Goal: Task Accomplishment & Management: Use online tool/utility

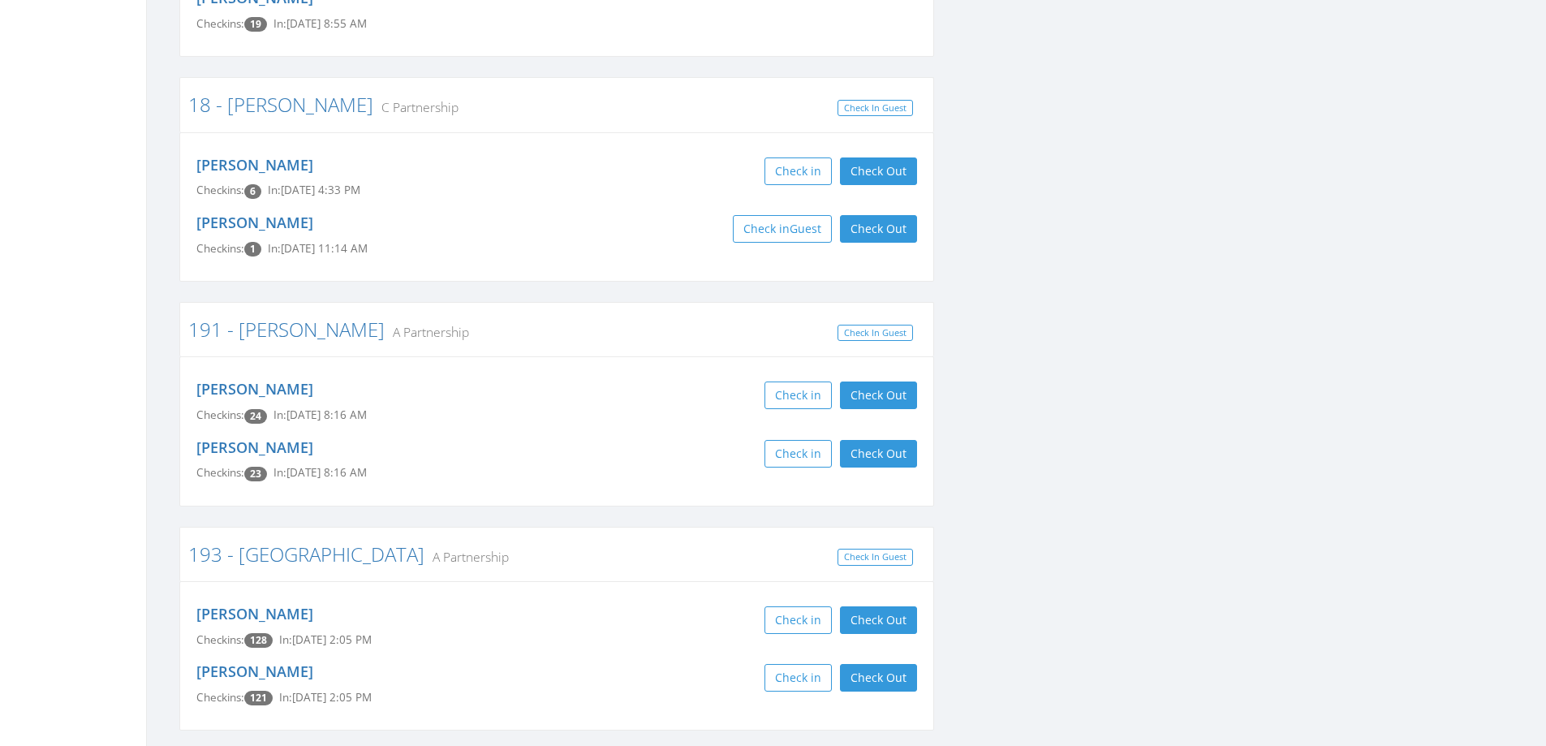
scroll to position [1298, 0]
click at [855, 157] on button "Check Out" at bounding box center [878, 171] width 77 height 28
click at [862, 214] on button "Check Out" at bounding box center [878, 228] width 77 height 28
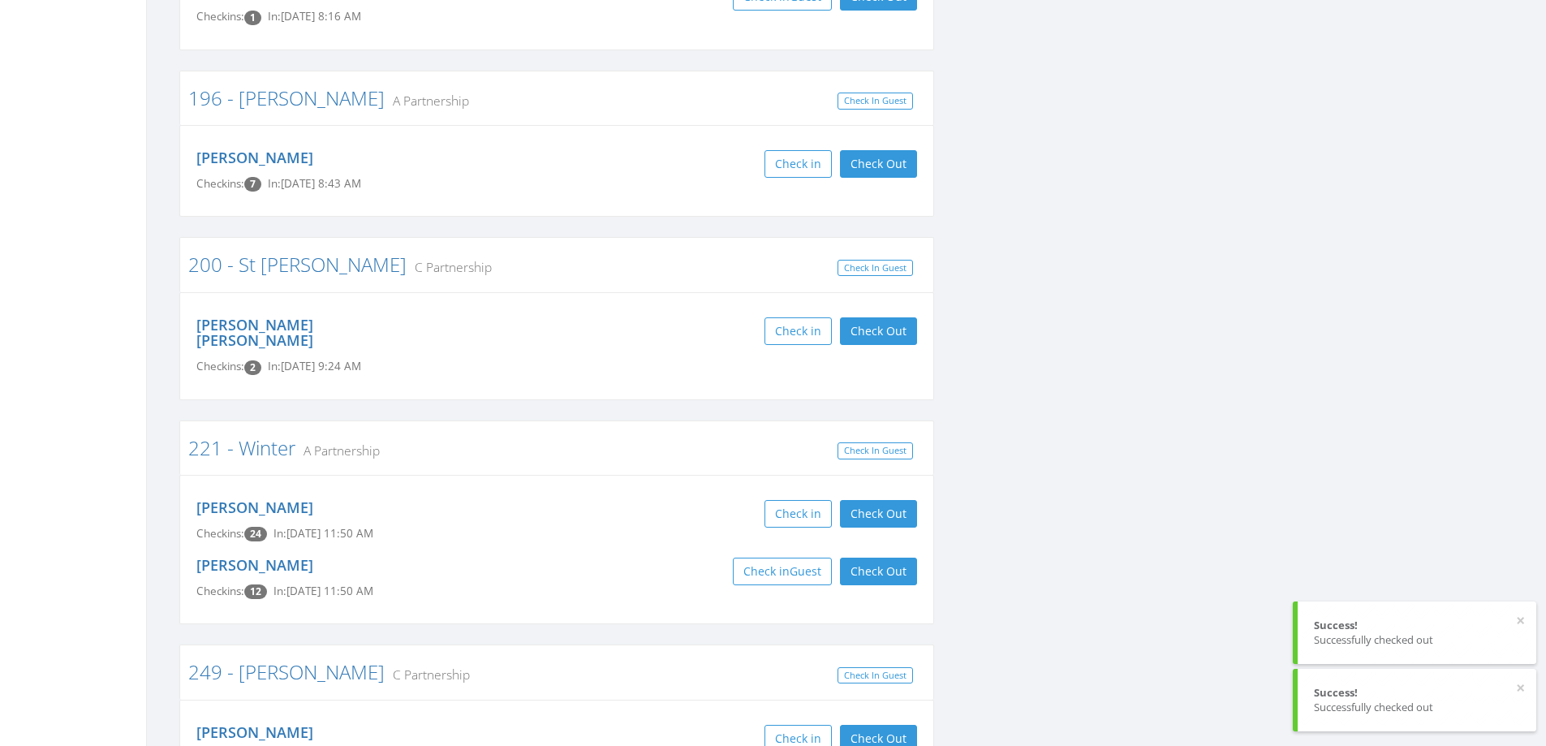
scroll to position [2516, 0]
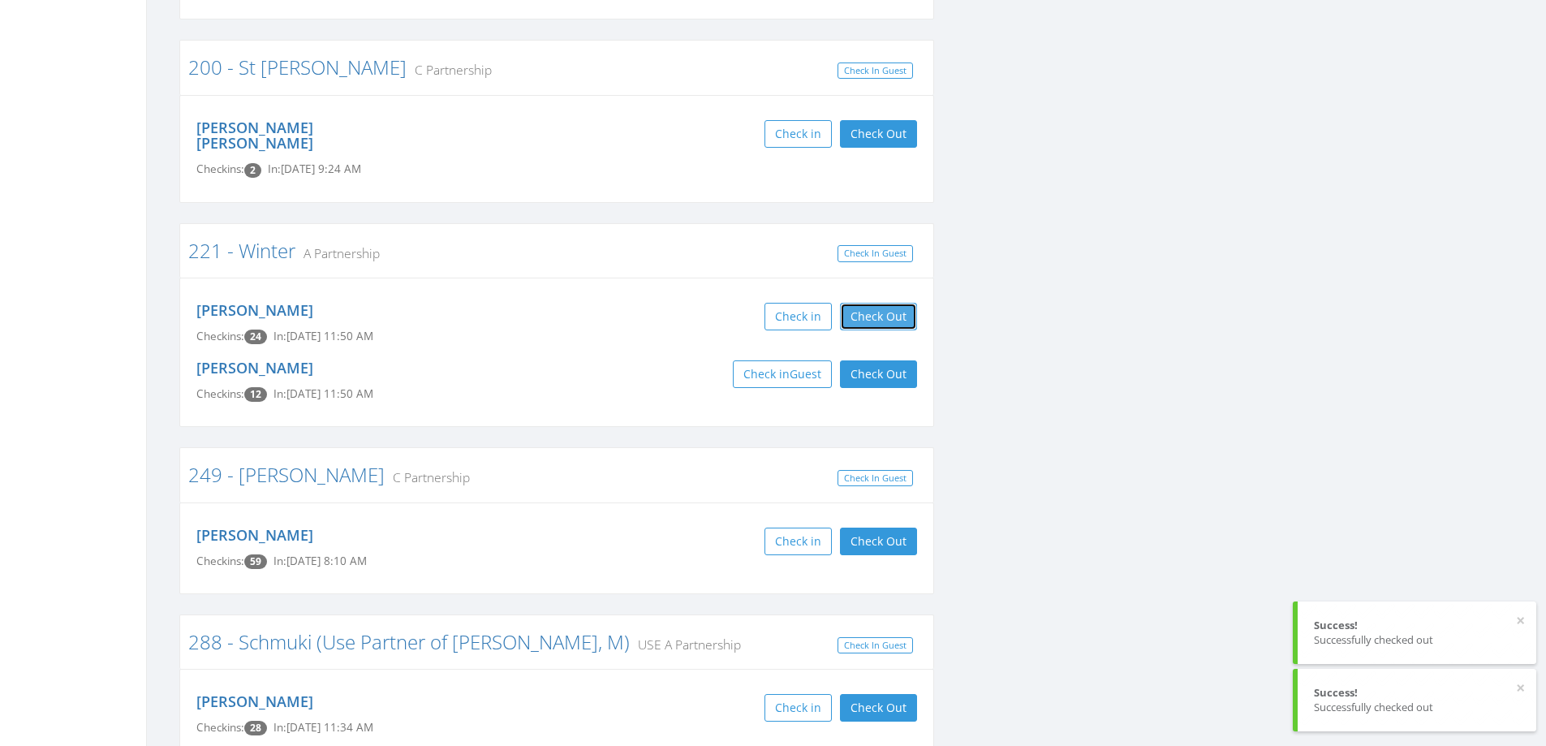
click at [880, 303] on button "Check Out" at bounding box center [878, 317] width 77 height 28
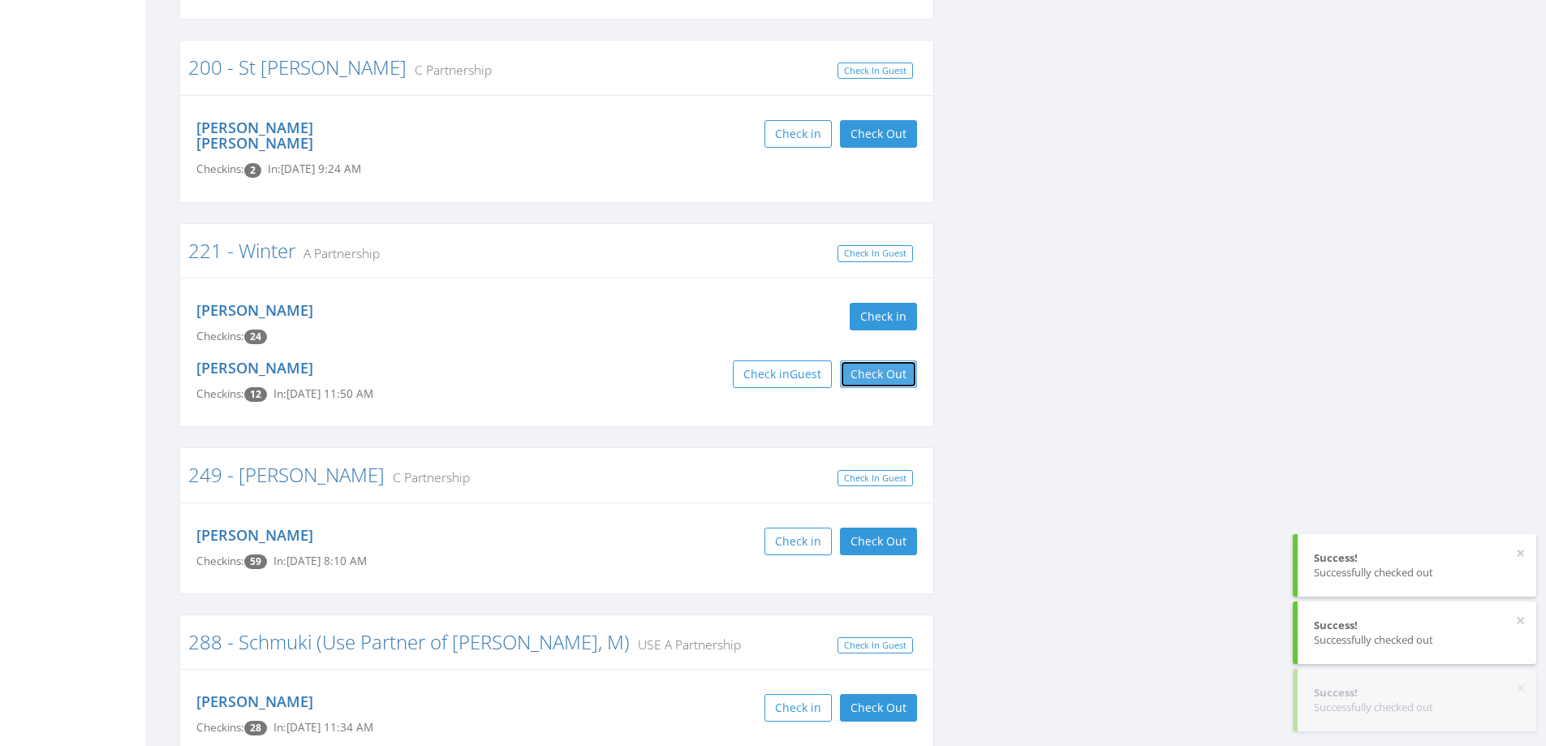
click at [857, 360] on button "Check Out" at bounding box center [878, 374] width 77 height 28
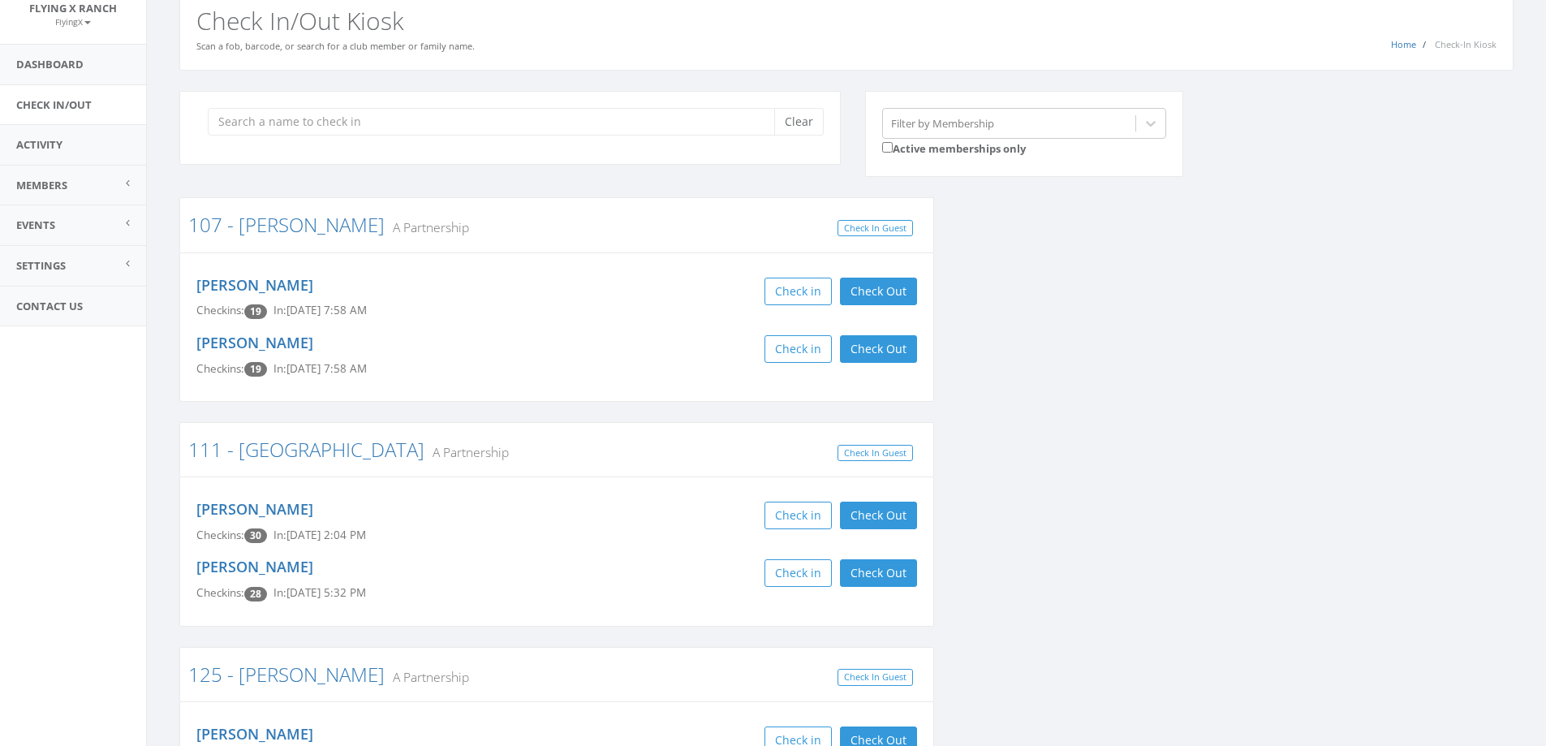
scroll to position [0, 0]
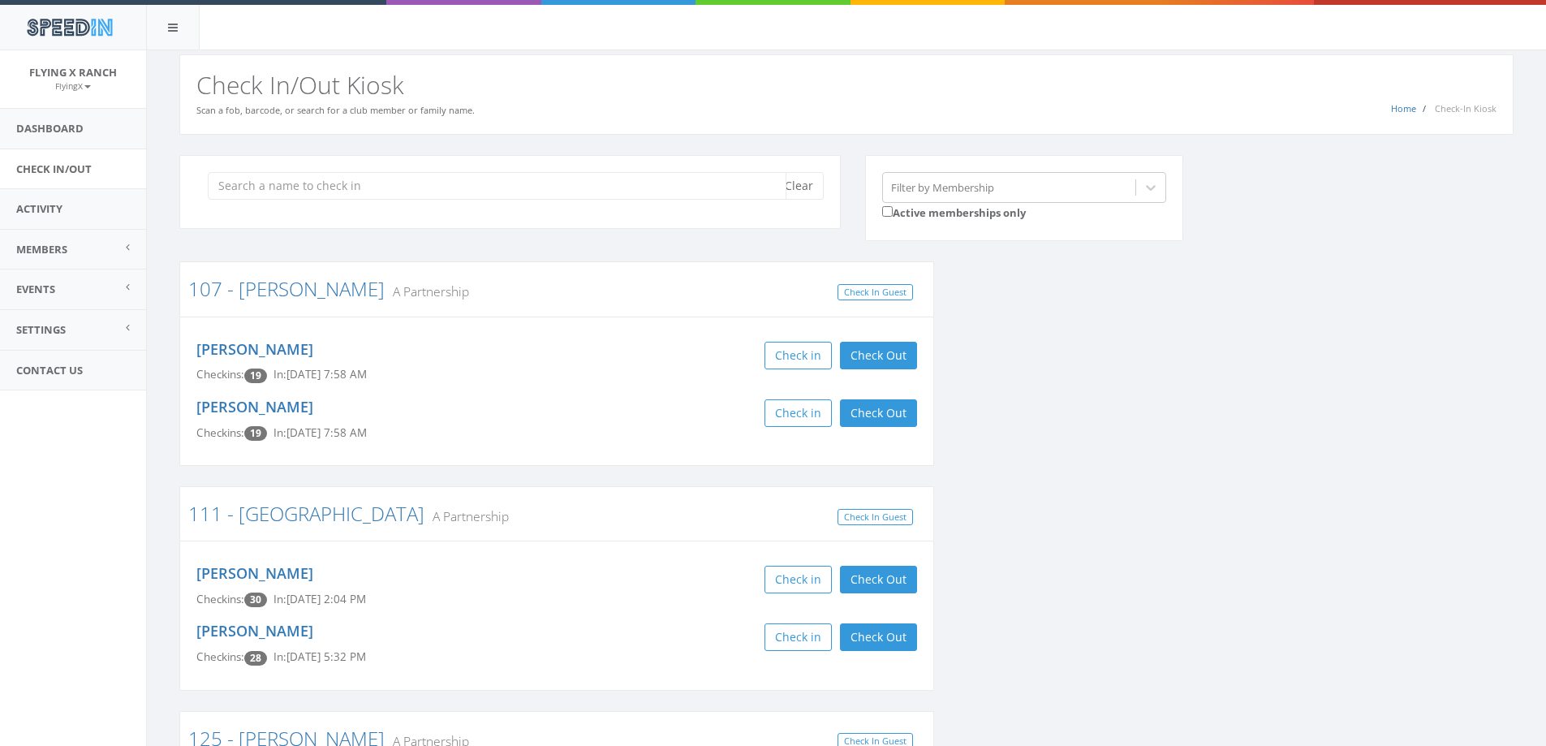
click at [380, 186] on input "search" at bounding box center [497, 186] width 579 height 28
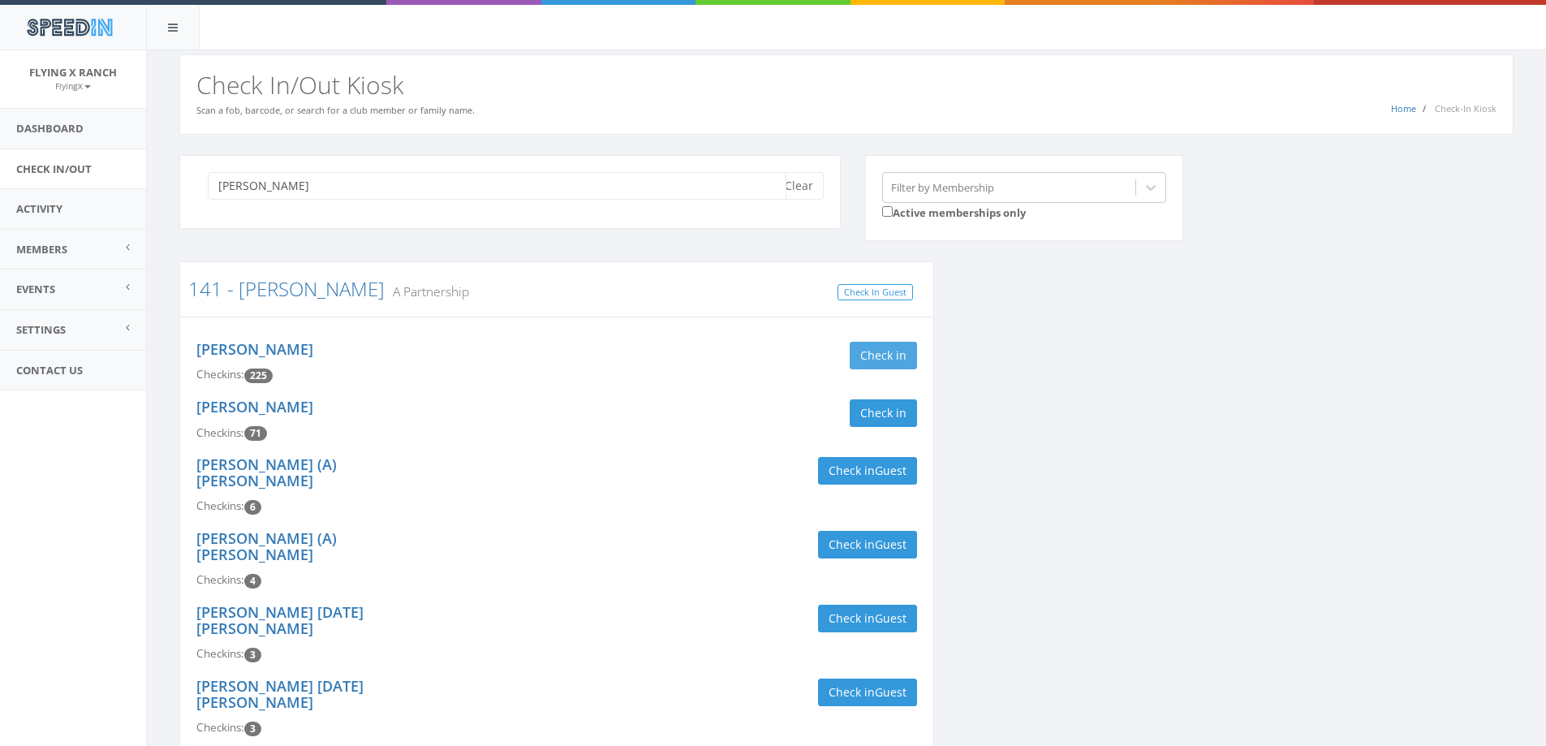
type input "gigu"
click at [893, 353] on button "Check in" at bounding box center [883, 356] width 67 height 28
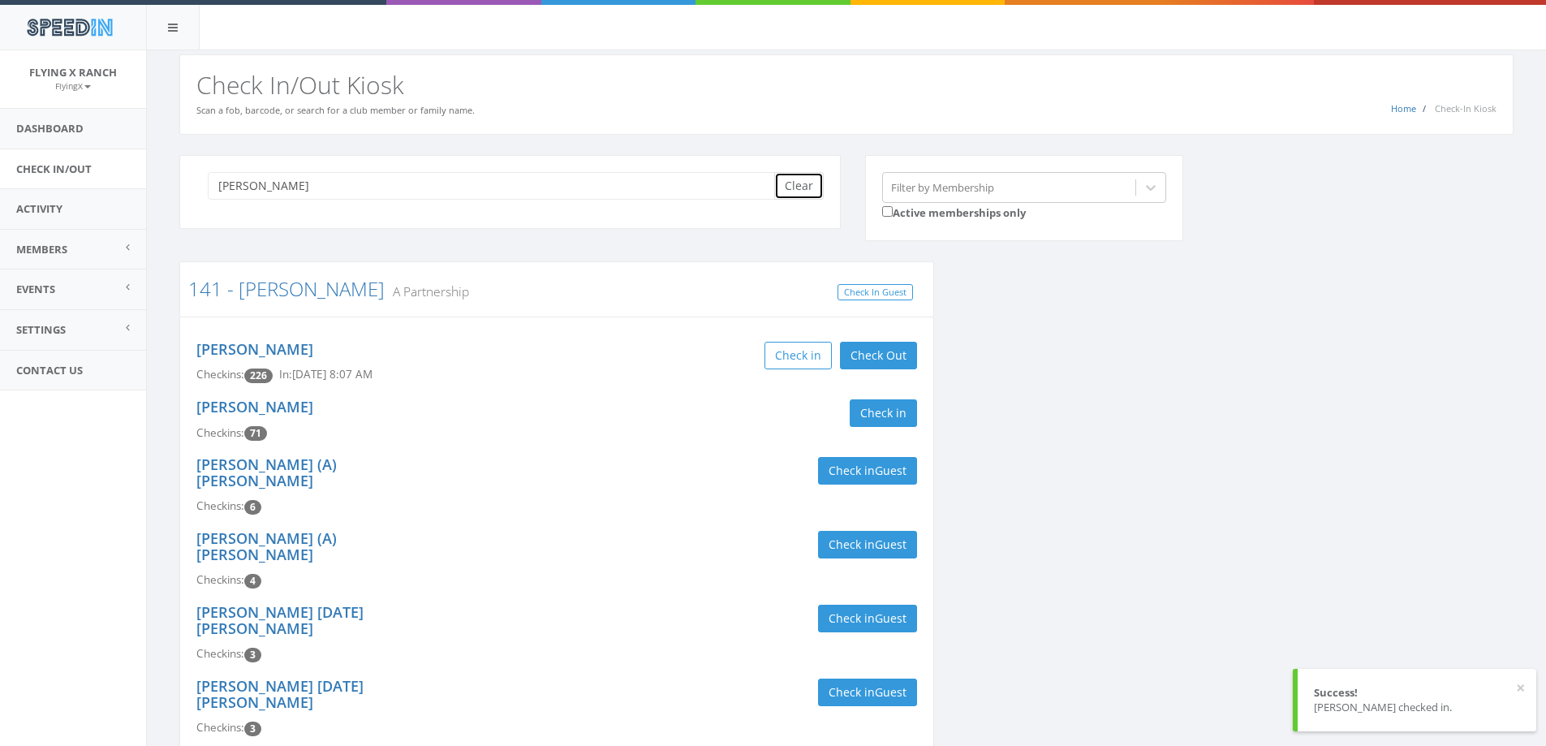
click at [820, 185] on button "Clear" at bounding box center [799, 186] width 50 height 28
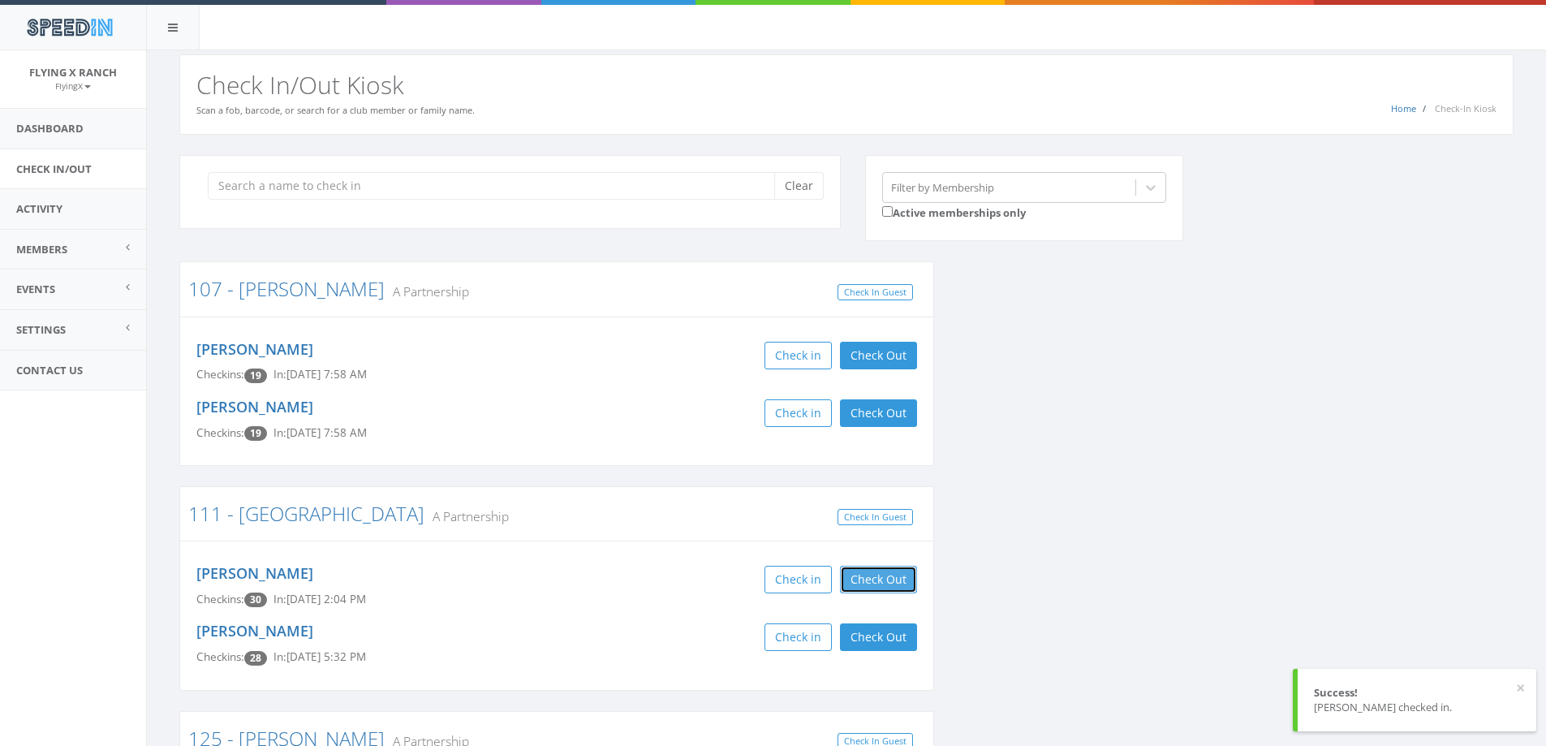
click at [887, 576] on button "Check Out" at bounding box center [878, 580] width 77 height 28
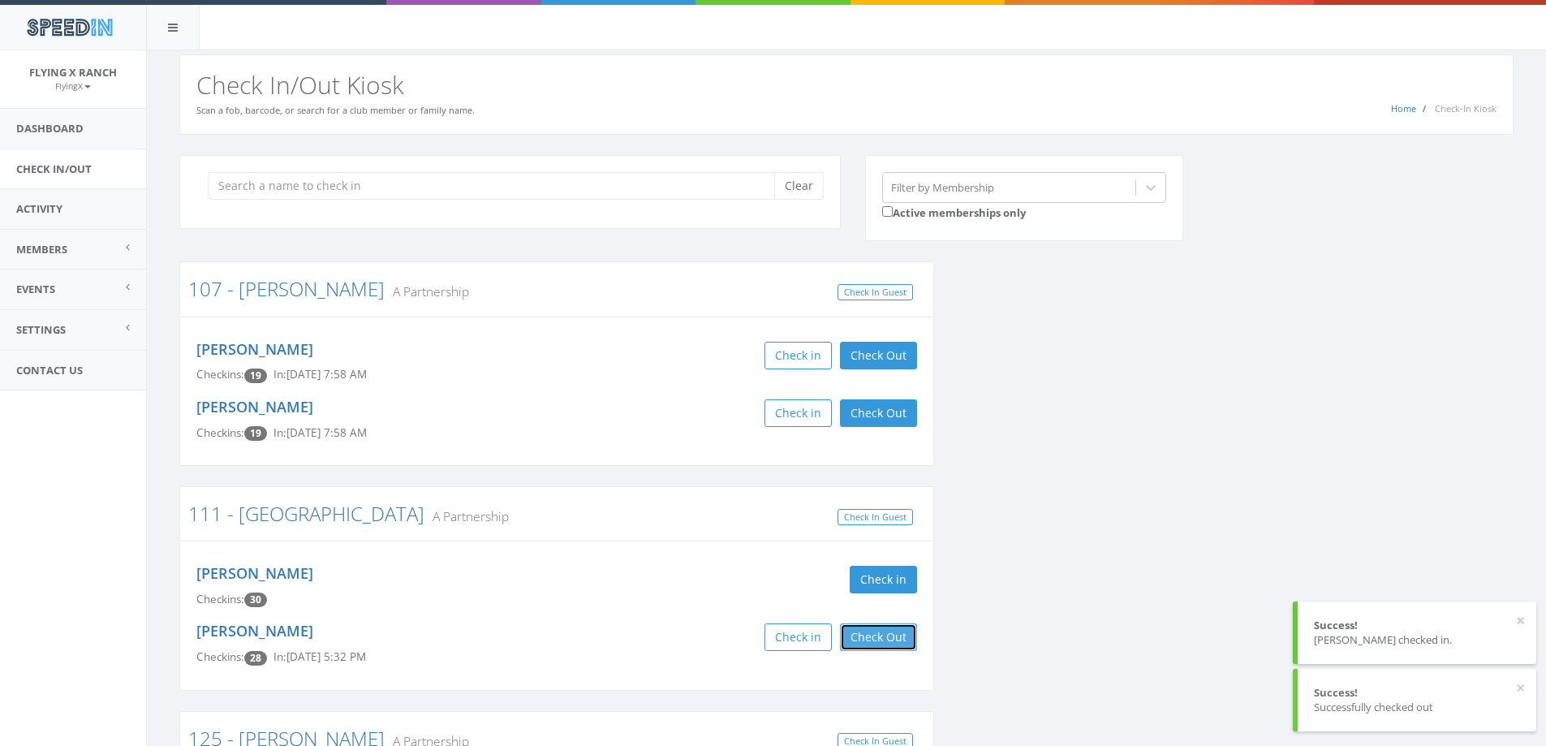
click at [870, 631] on button "Check Out" at bounding box center [878, 637] width 77 height 28
click at [806, 189] on button "Clear" at bounding box center [799, 186] width 50 height 28
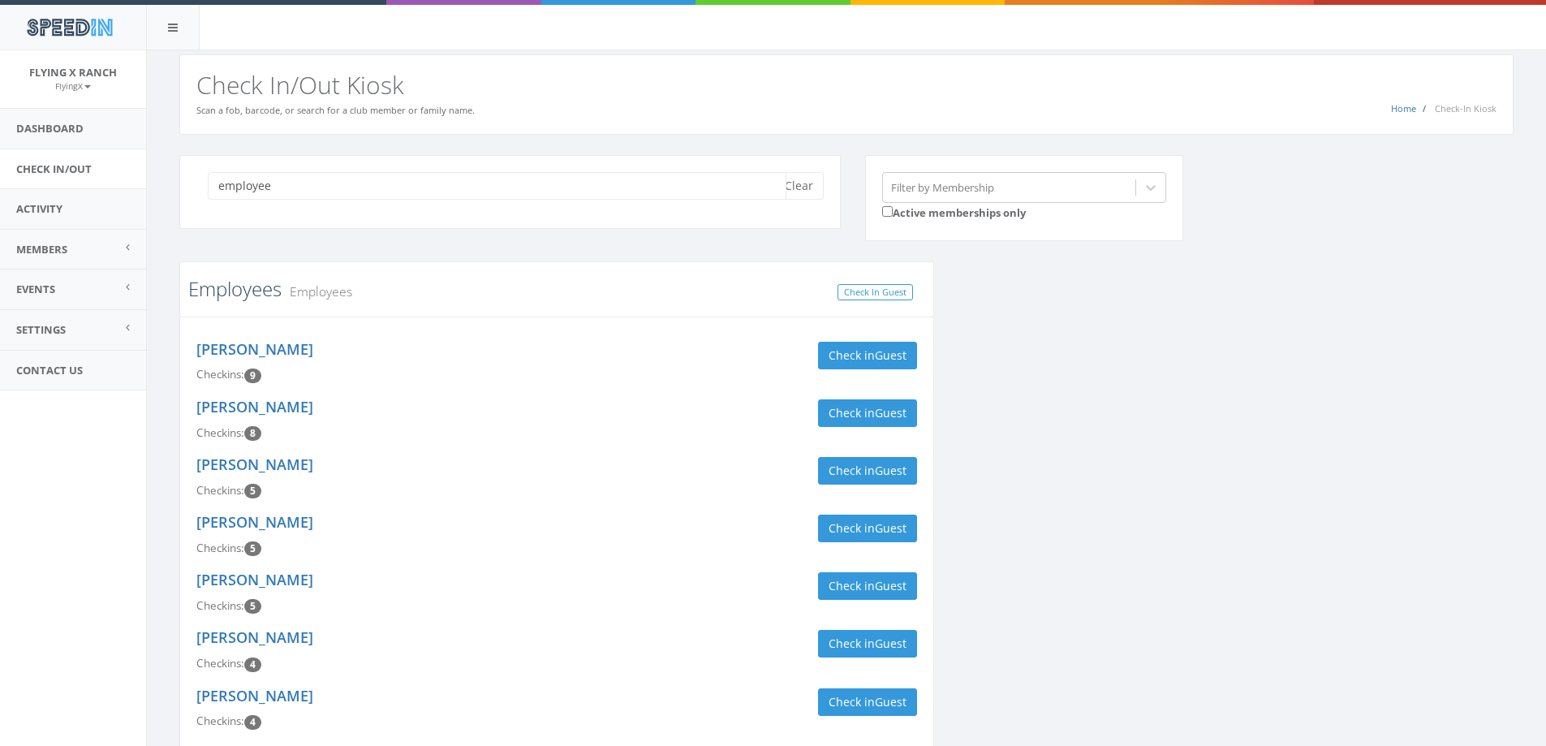
type input "employee"
click at [227, 291] on link "Employees" at bounding box center [234, 288] width 93 height 27
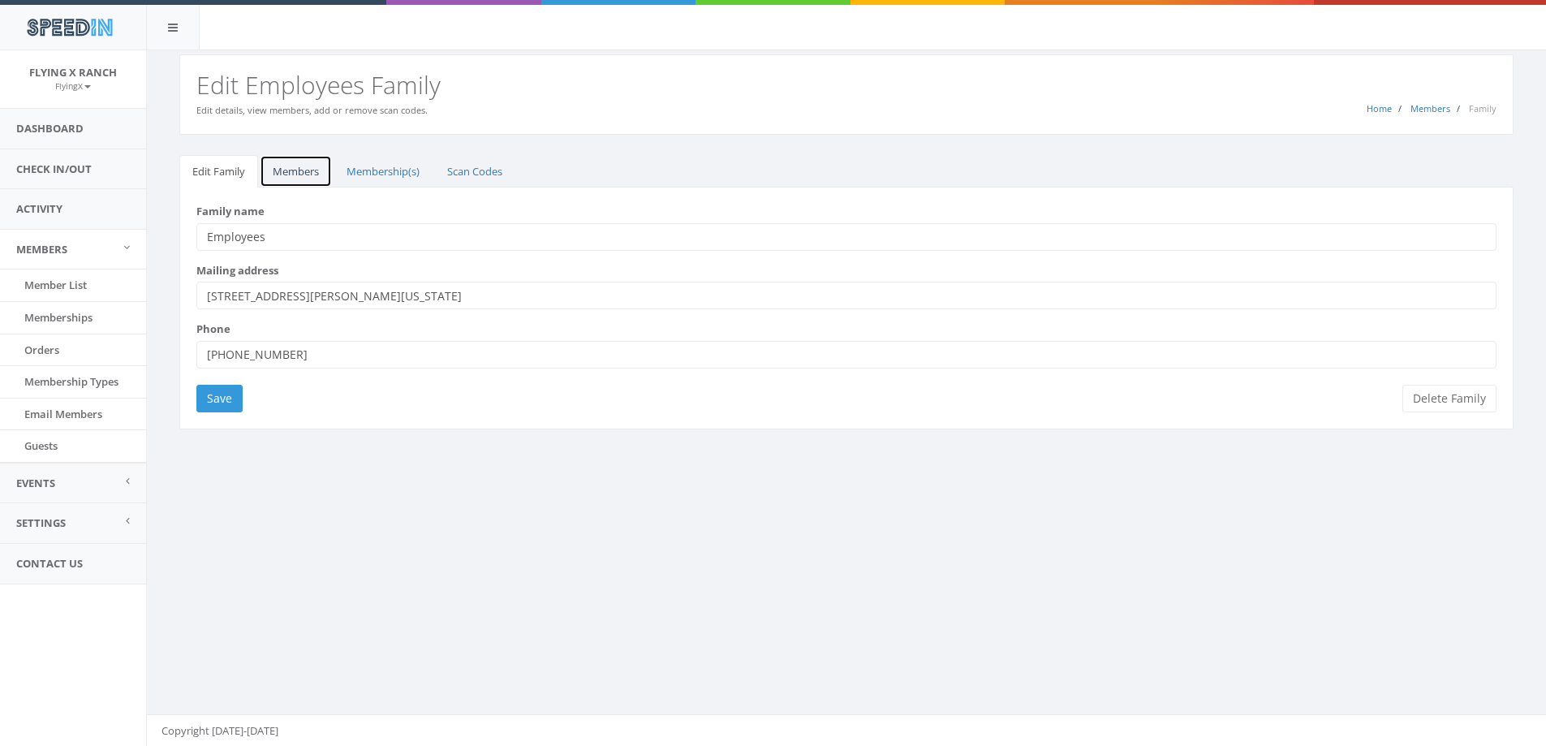
click at [294, 169] on link "Members" at bounding box center [296, 171] width 72 height 33
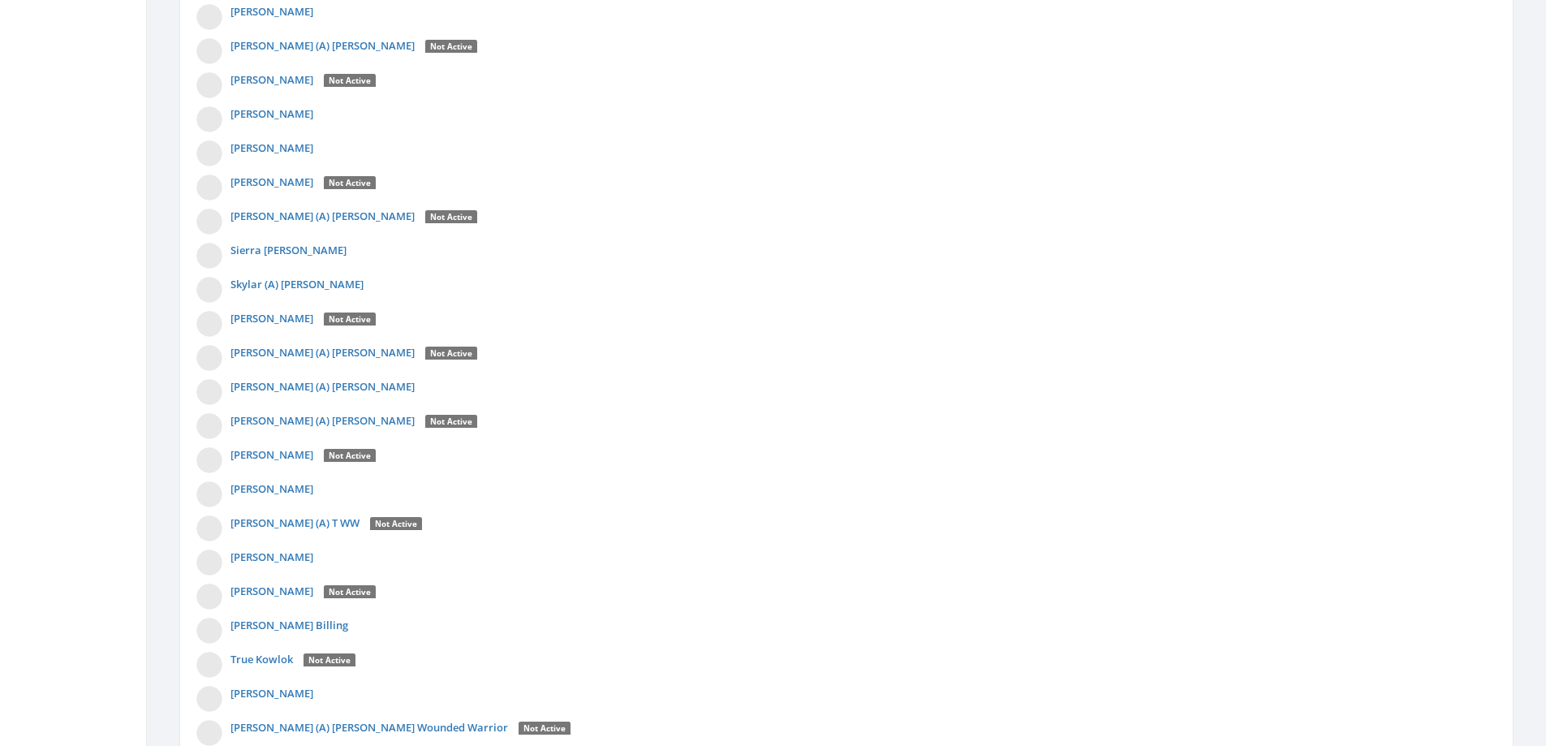
scroll to position [4564, 0]
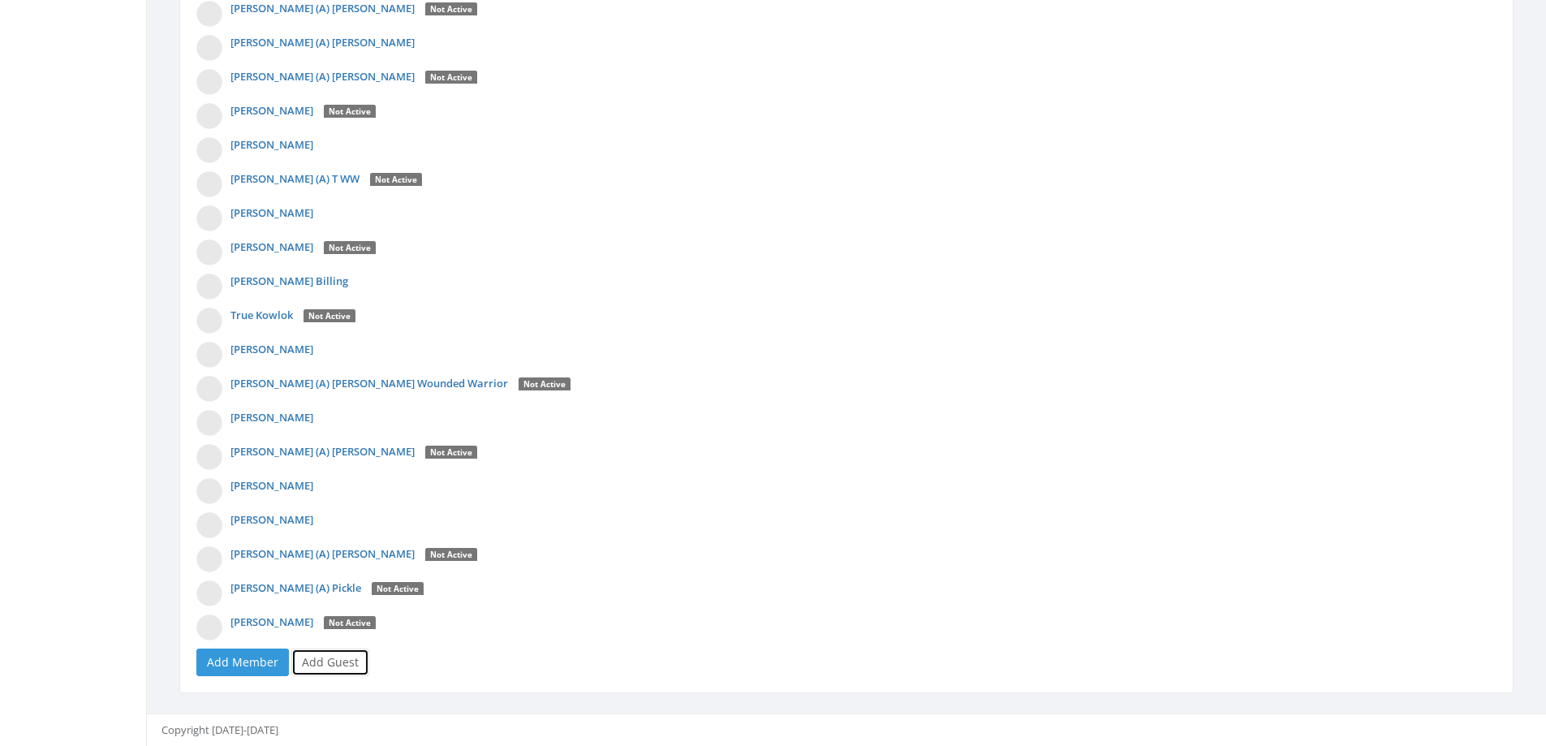
click at [343, 658] on link "Add Guest" at bounding box center [330, 662] width 78 height 28
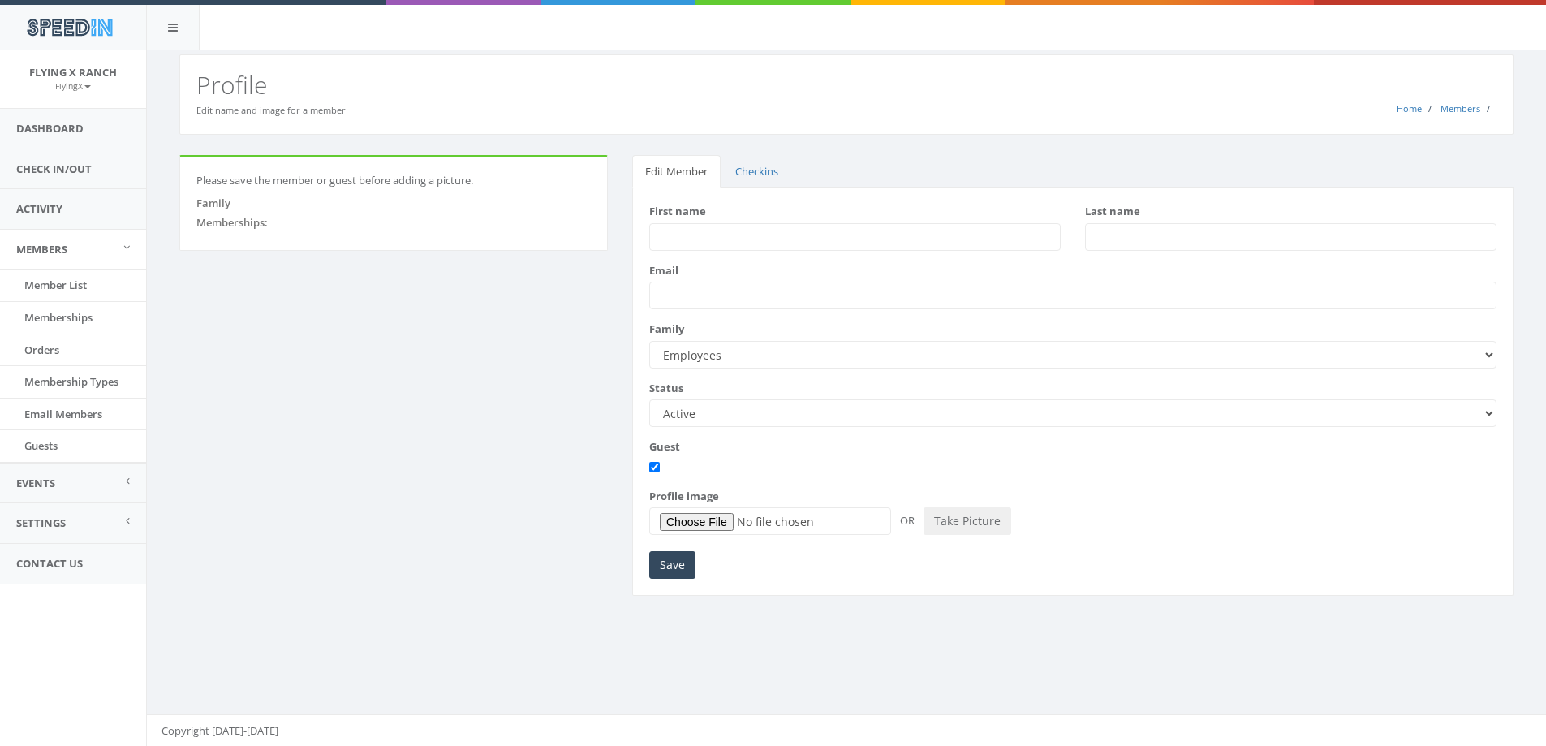
click at [700, 230] on input "First name" at bounding box center [854, 237] width 411 height 28
type input "Ann"
type input "Putnam"
click at [674, 555] on input "Save" at bounding box center [672, 565] width 46 height 28
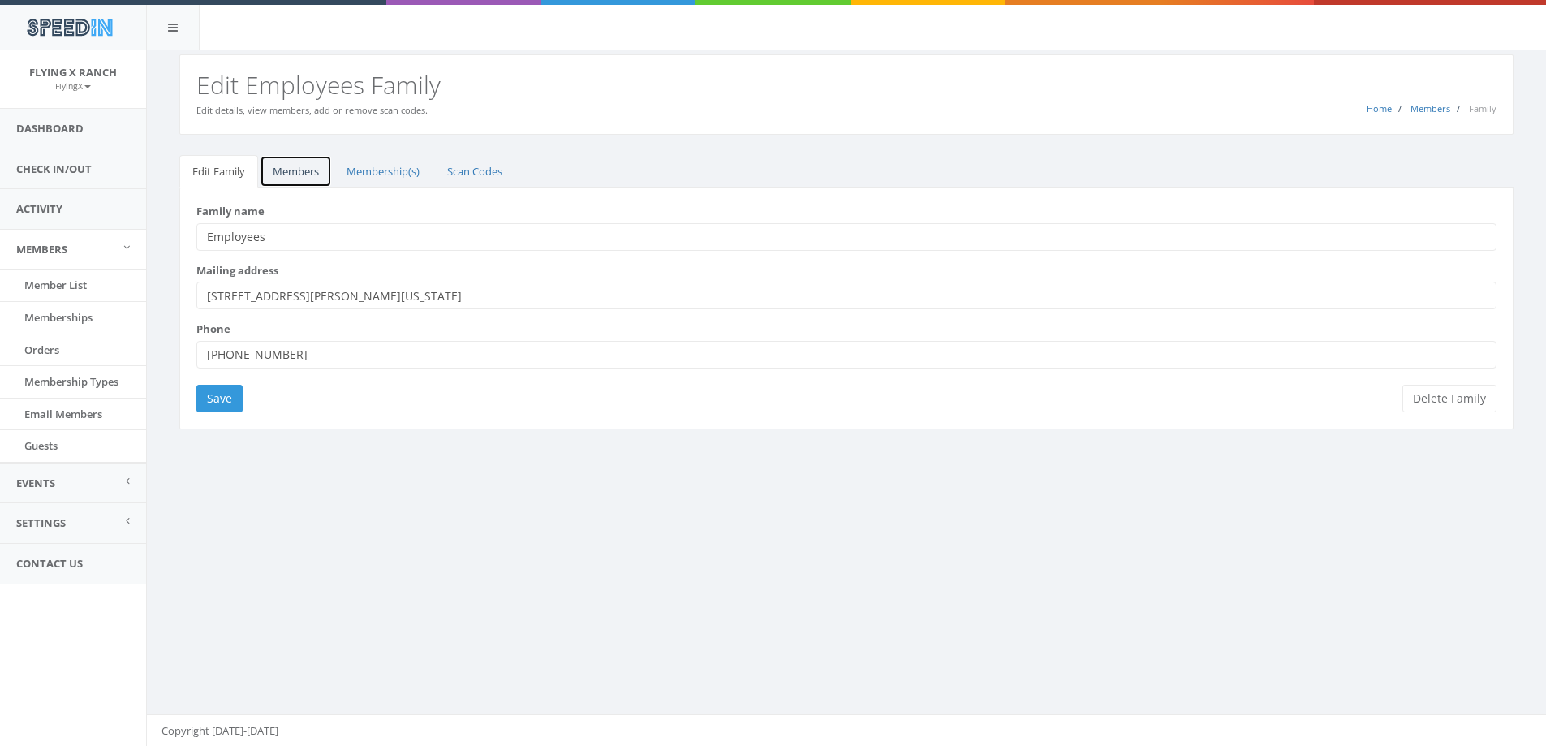
click at [283, 170] on link "Members" at bounding box center [296, 171] width 72 height 33
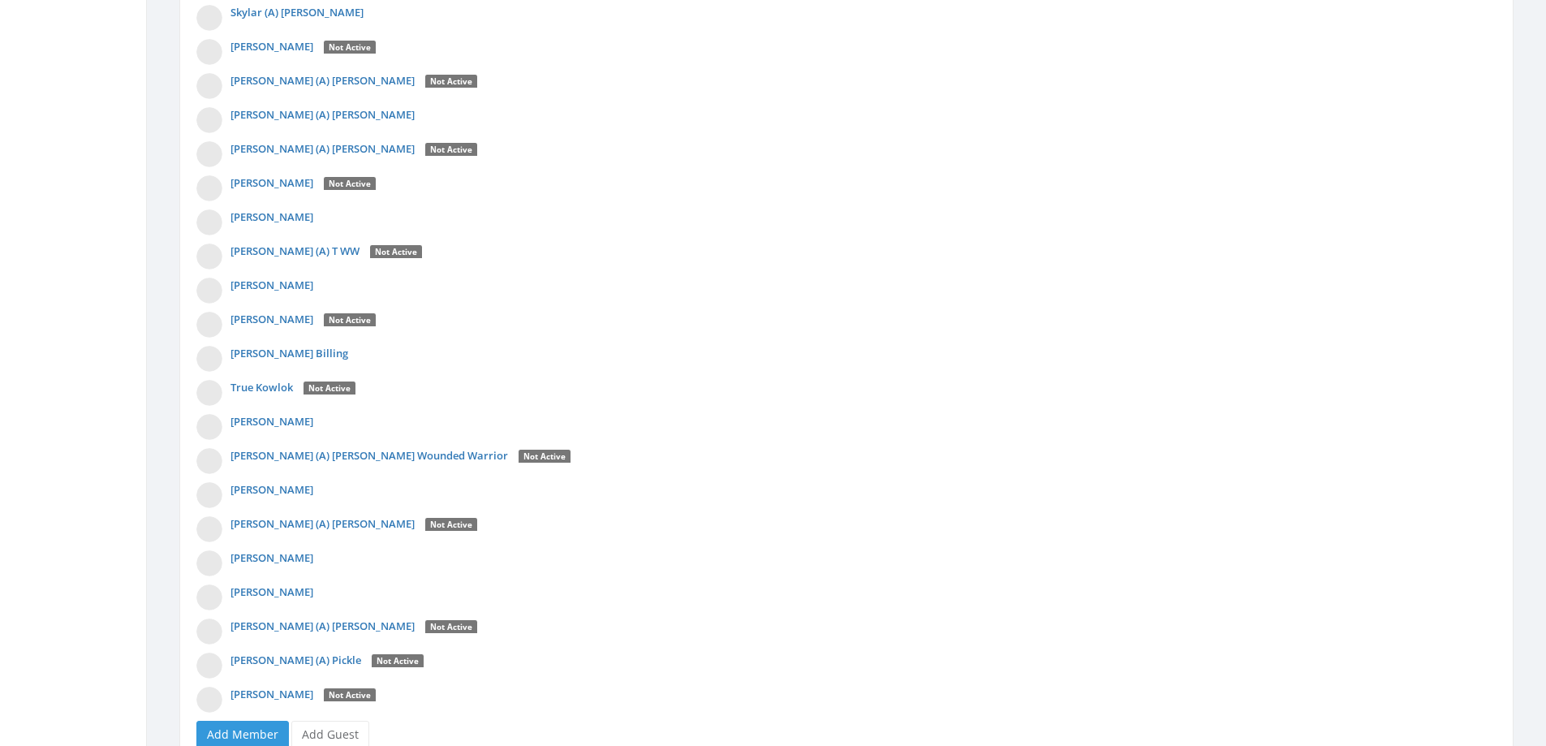
scroll to position [4598, 0]
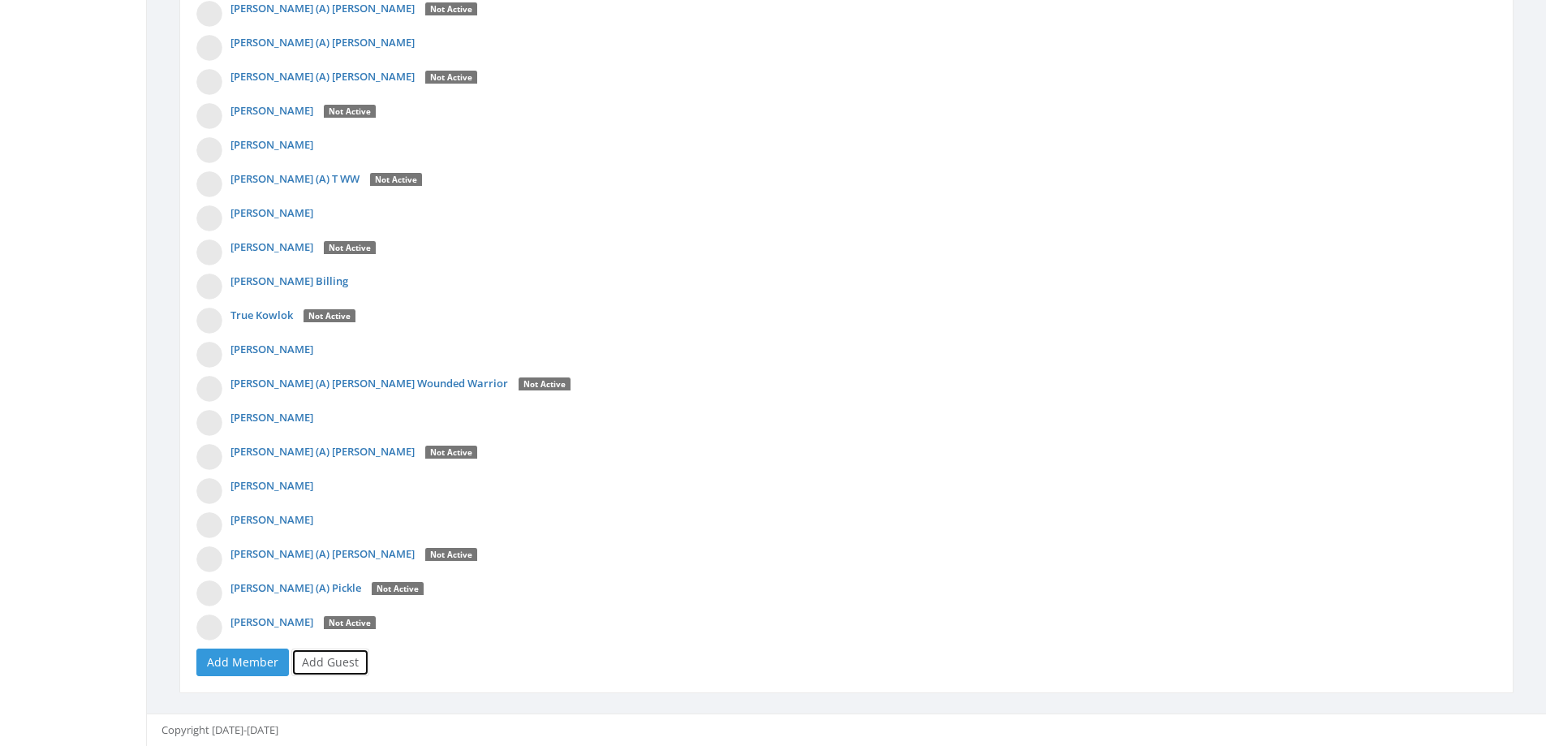
click at [324, 661] on link "Add Guest" at bounding box center [330, 662] width 78 height 28
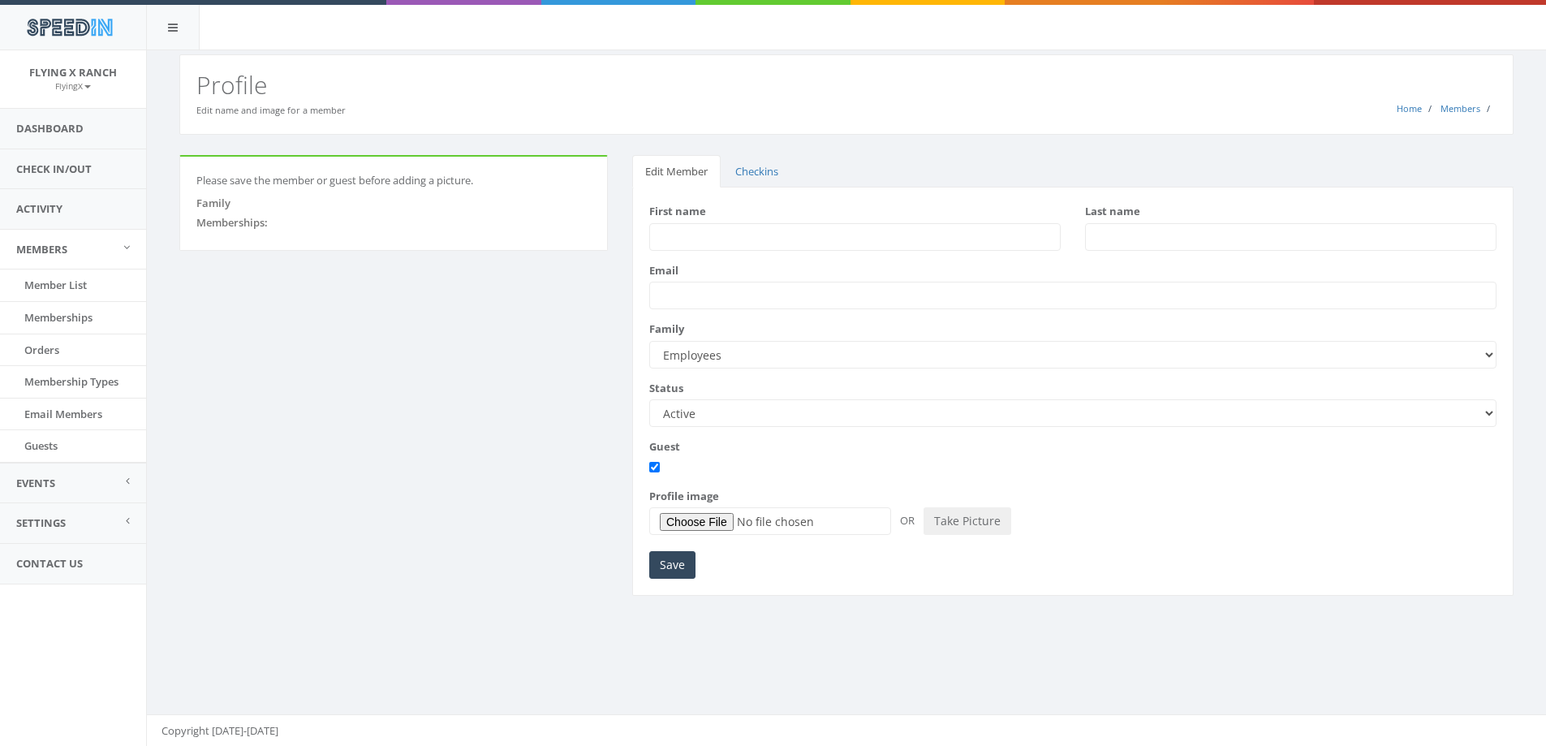
click at [730, 241] on input "First name" at bounding box center [854, 237] width 411 height 28
type input "[PERSON_NAME]"
click at [661, 569] on input "Save" at bounding box center [672, 565] width 46 height 28
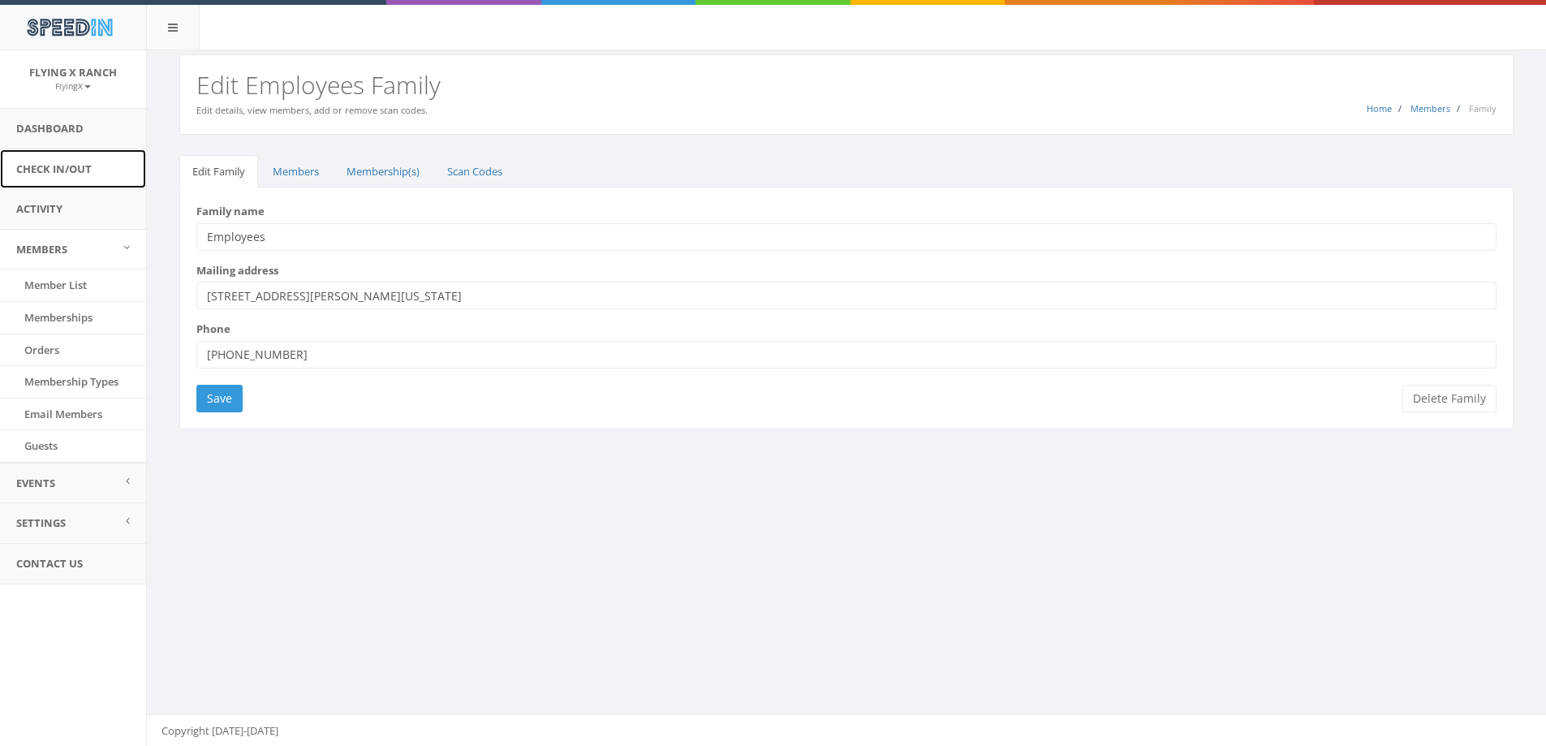
click at [63, 175] on link "Check In/Out" at bounding box center [73, 169] width 146 height 40
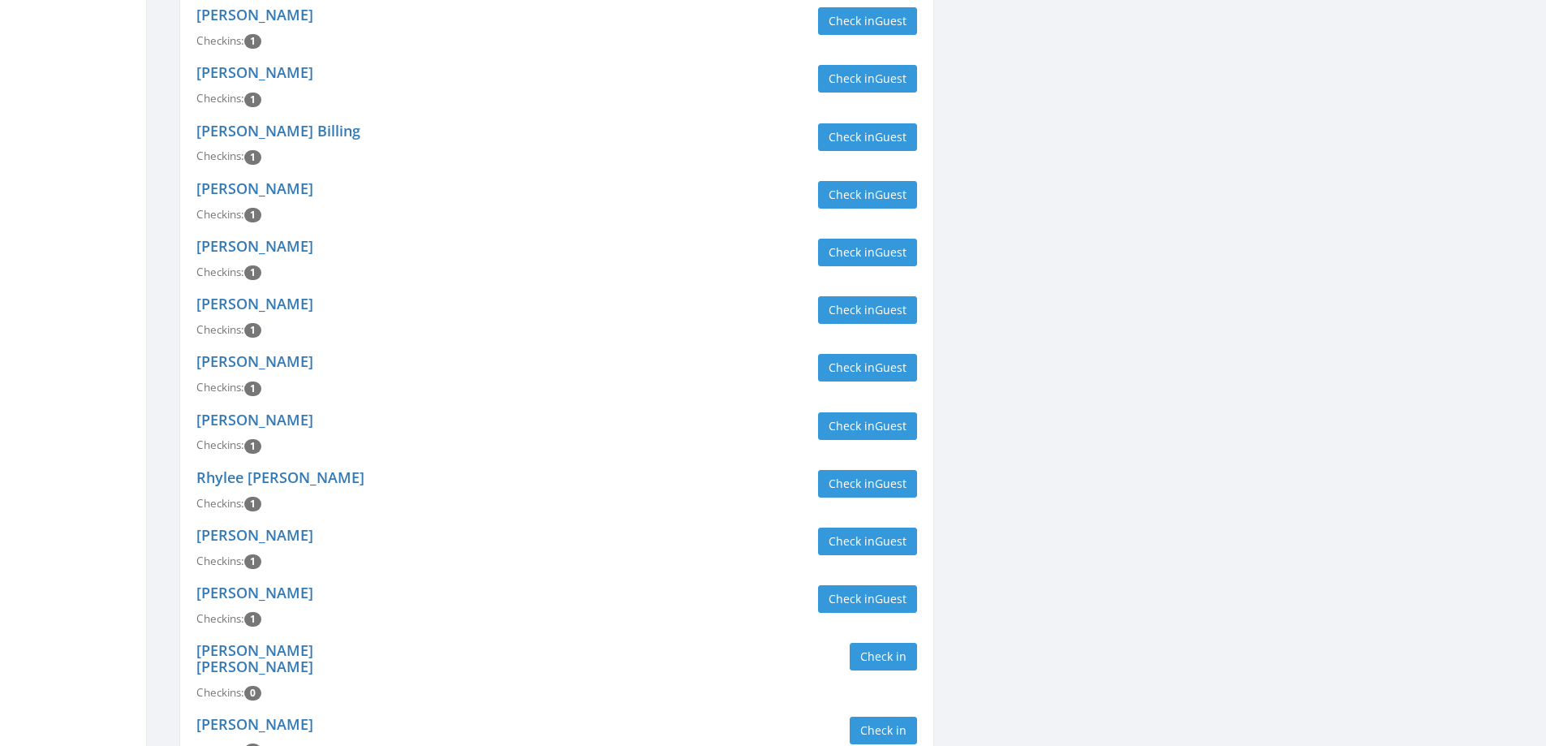
scroll to position [3605, 0]
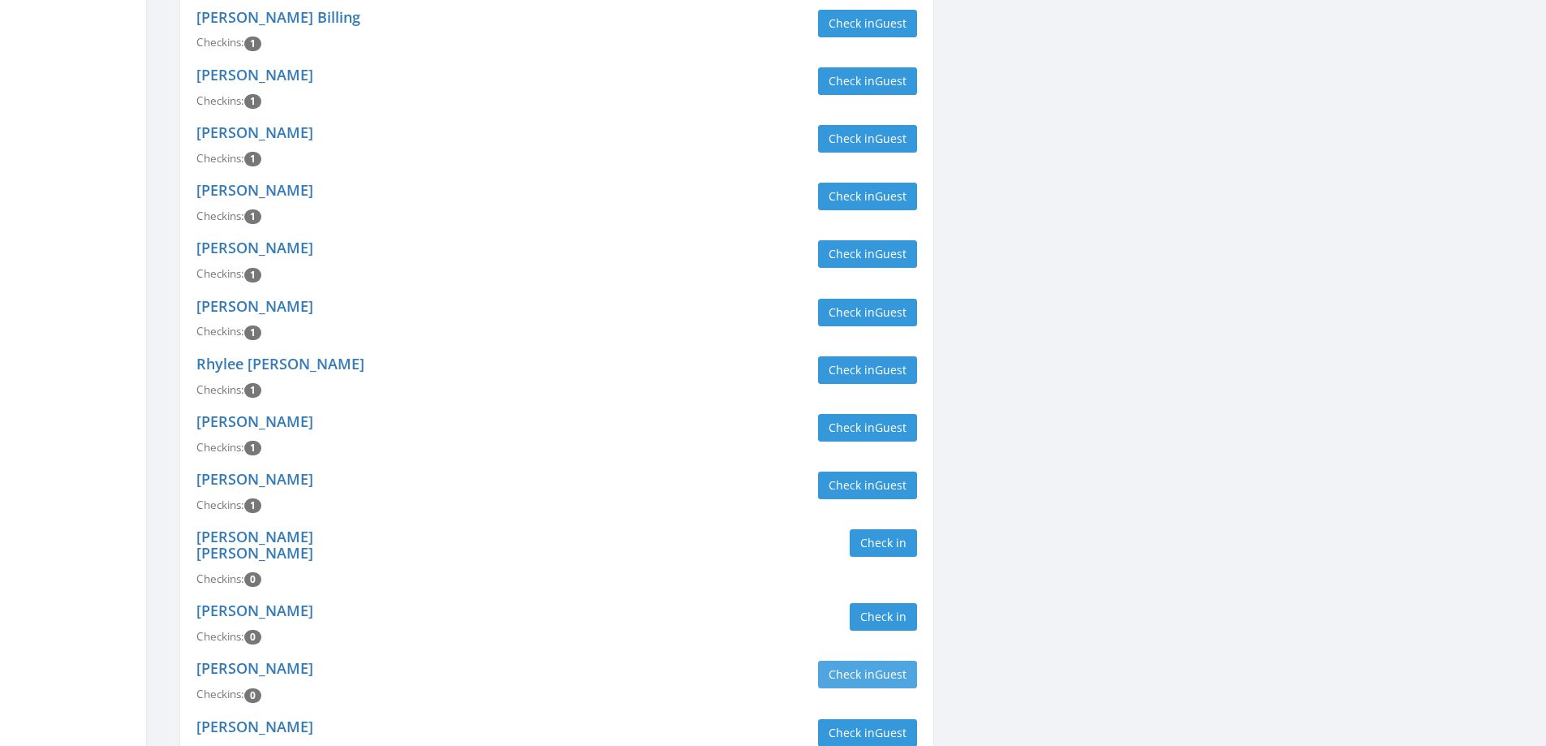
type input "employe"
click at [864, 661] on button "Check in Guest" at bounding box center [867, 675] width 99 height 28
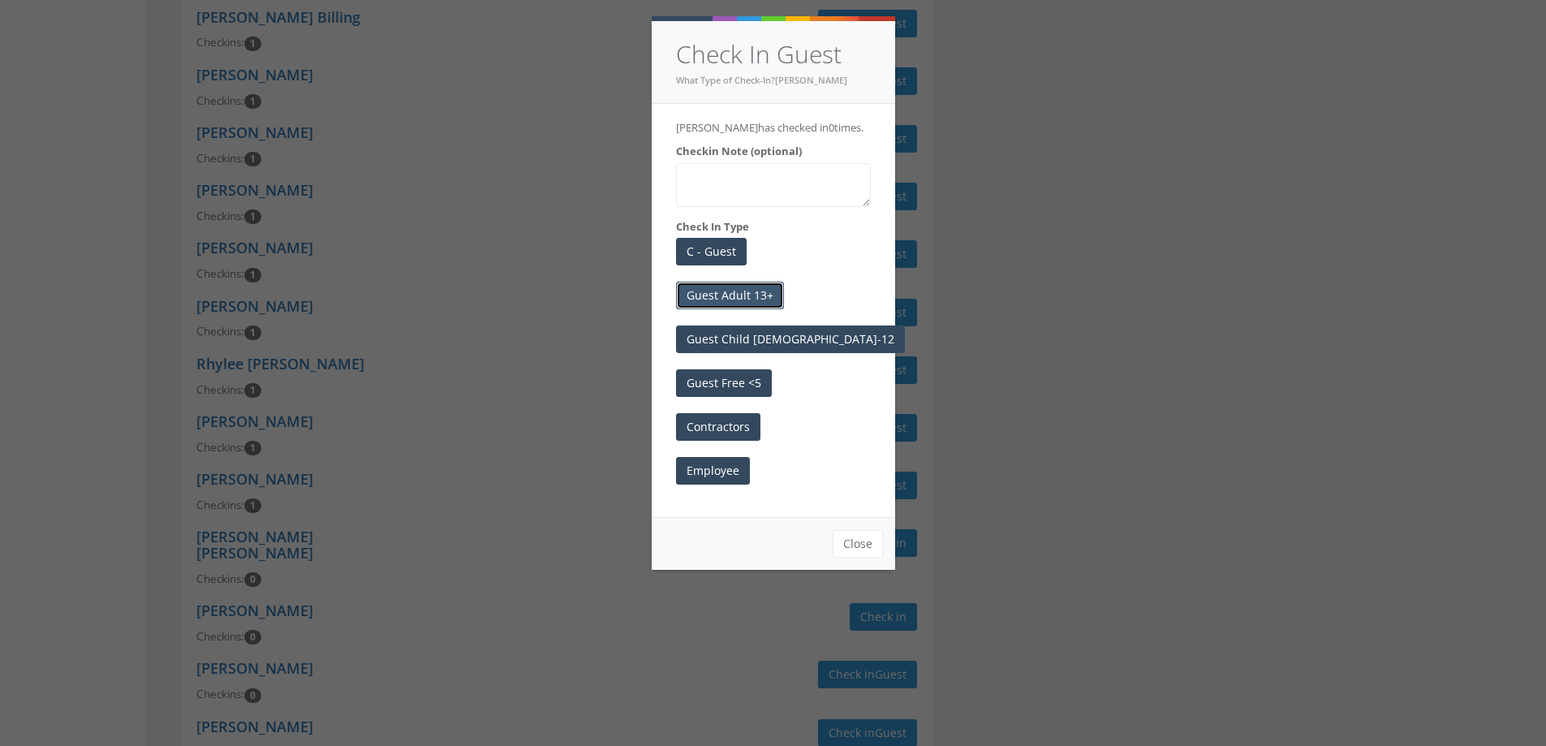
click at [717, 299] on button "Guest Adult 13+" at bounding box center [730, 296] width 108 height 28
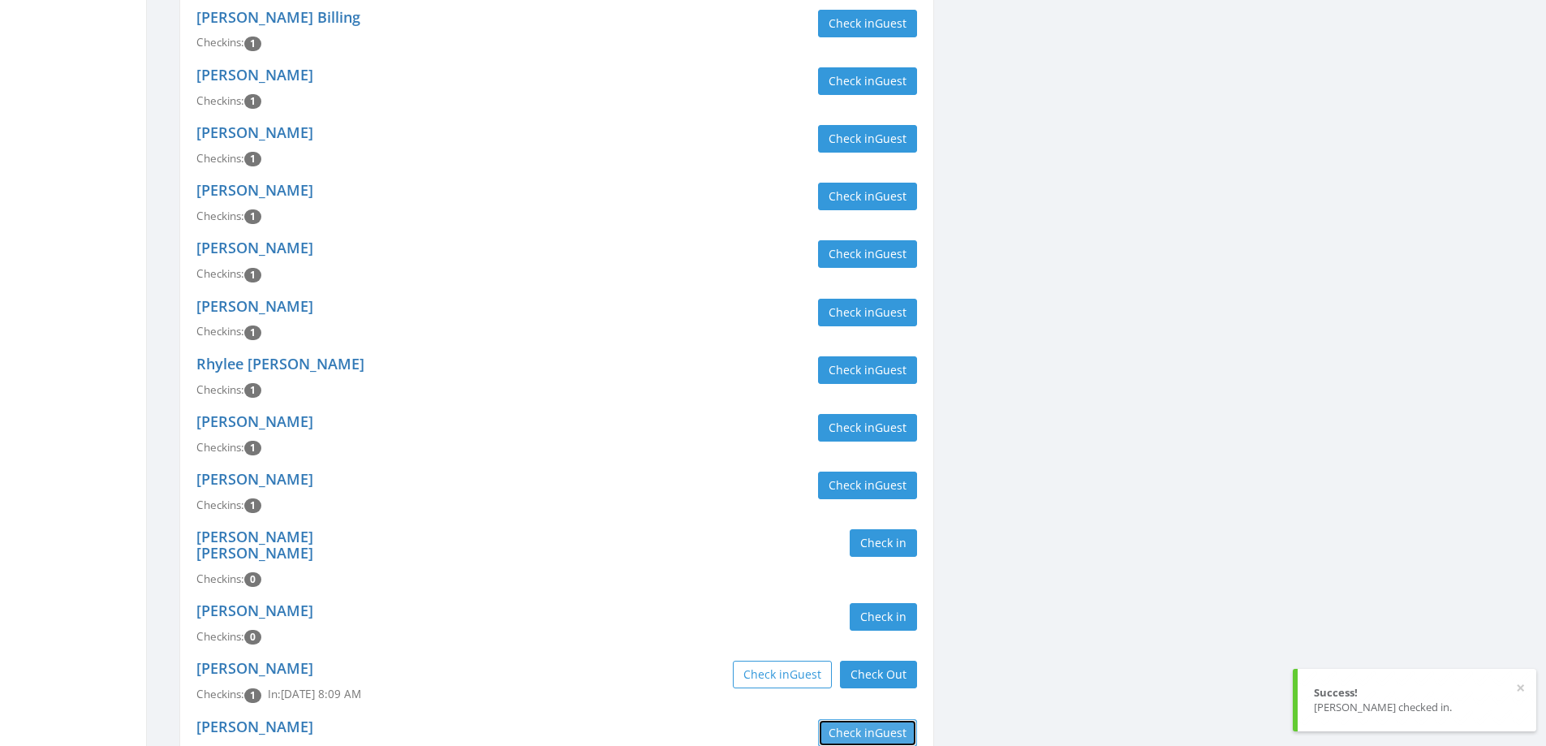
click at [849, 719] on button "Check in Guest" at bounding box center [867, 733] width 99 height 28
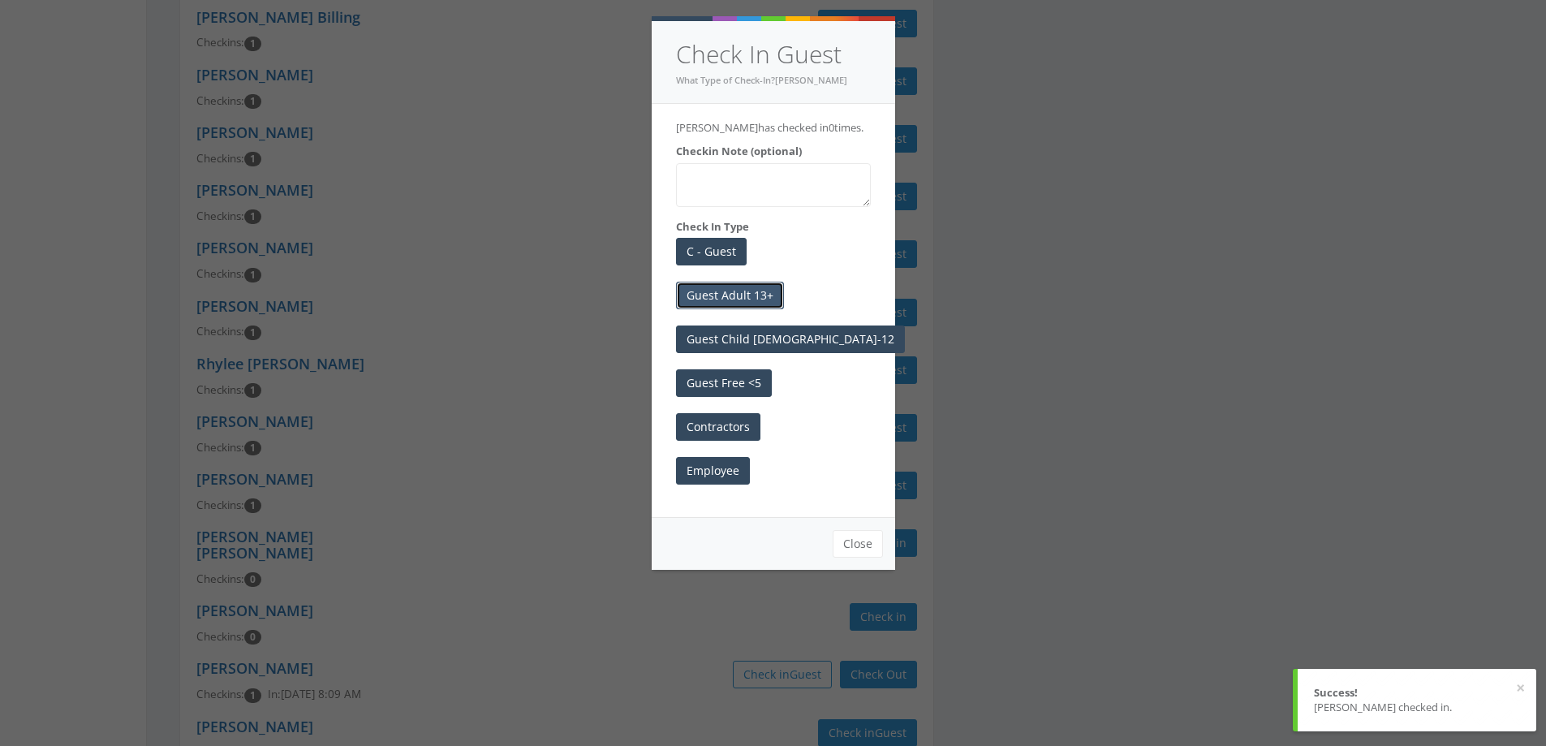
click at [756, 293] on button "Guest Adult 13+" at bounding box center [730, 296] width 108 height 28
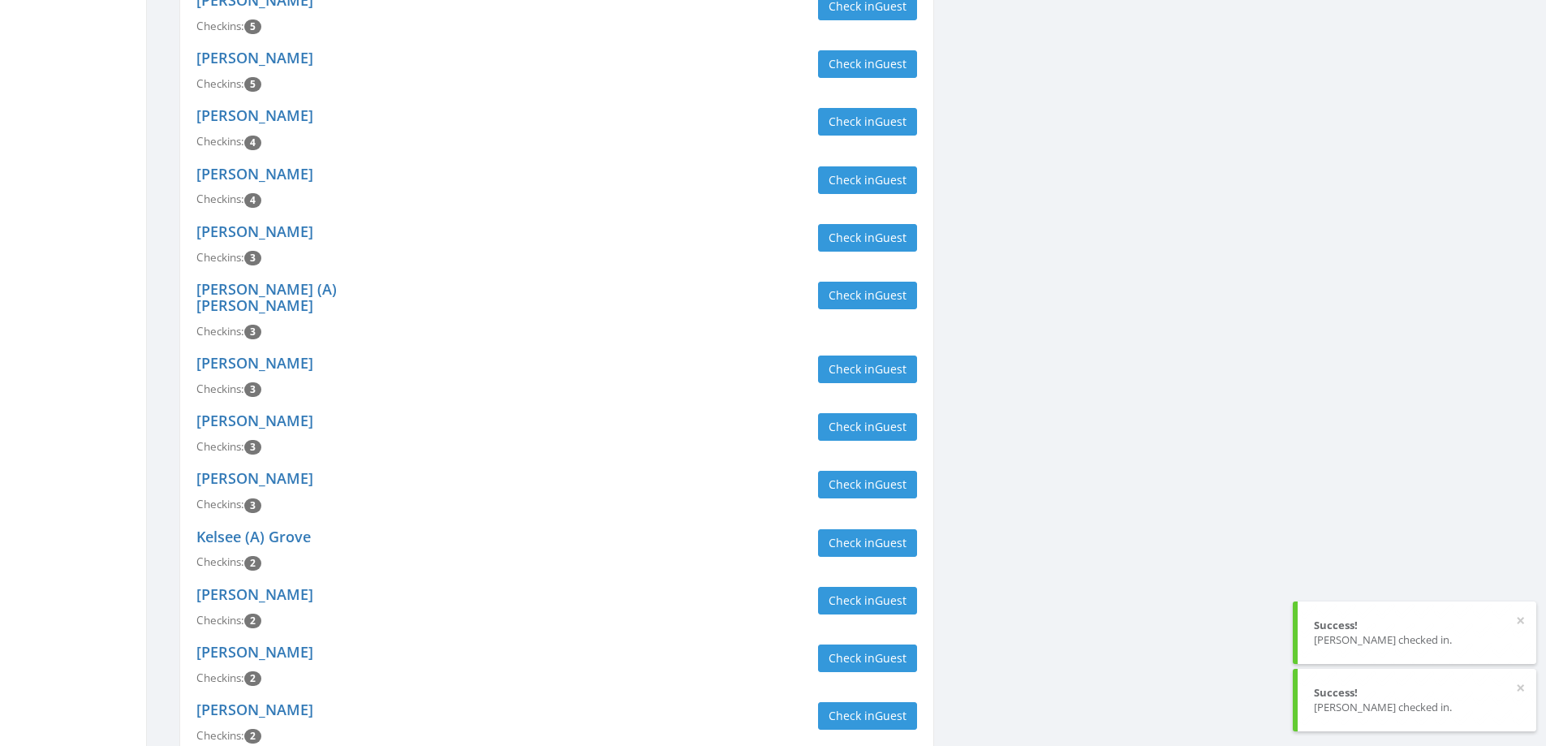
scroll to position [0, 0]
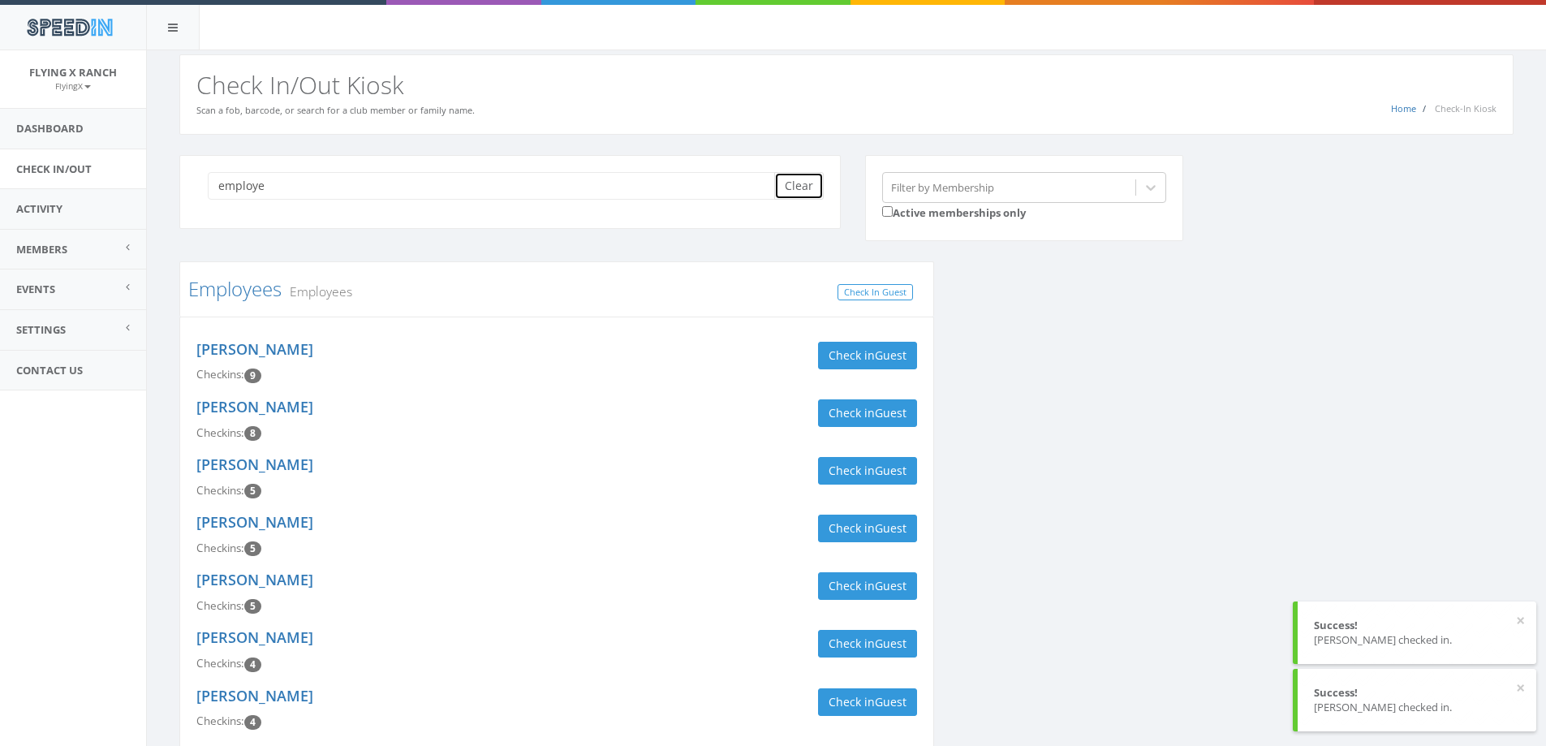
click at [804, 187] on button "Clear" at bounding box center [799, 186] width 50 height 28
